Goal: Task Accomplishment & Management: Complete application form

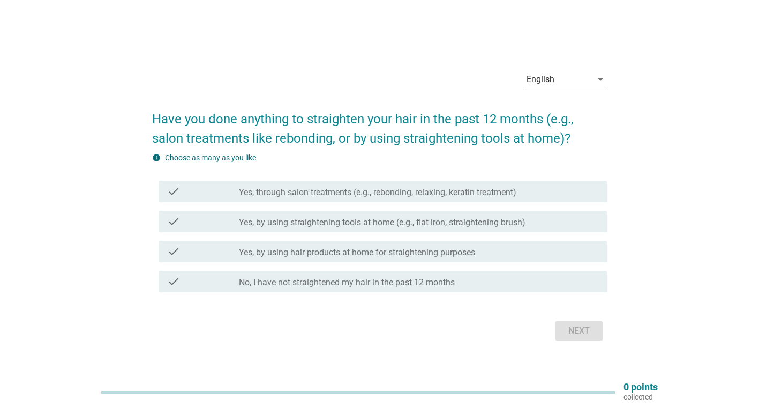
click at [360, 282] on label "No, I have not straightened my hair in the past 12 months" at bounding box center [347, 282] width 216 height 11
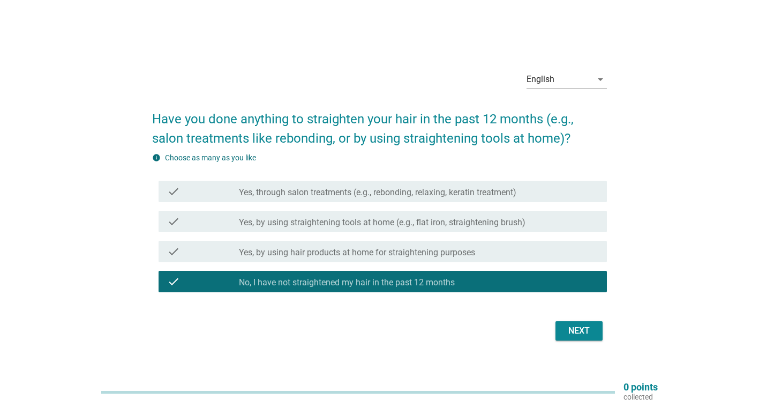
click at [581, 328] on div "Next" at bounding box center [579, 330] width 30 height 13
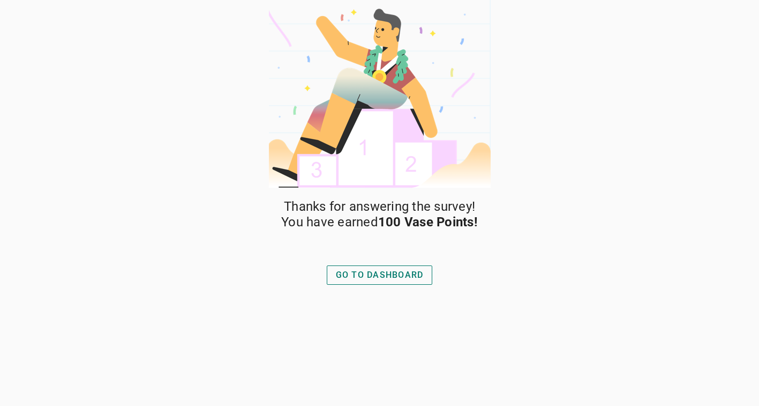
click at [379, 276] on div "GO TO DASHBOARD" at bounding box center [380, 274] width 88 height 13
